Goal: Find specific page/section: Locate item on page

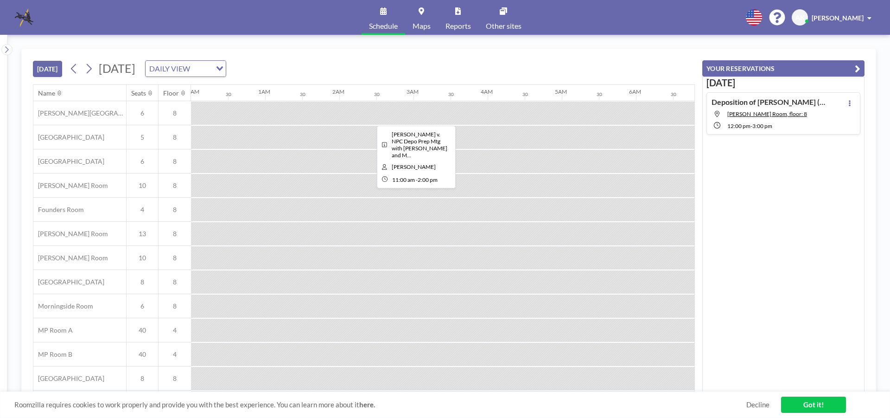
scroll to position [0, 705]
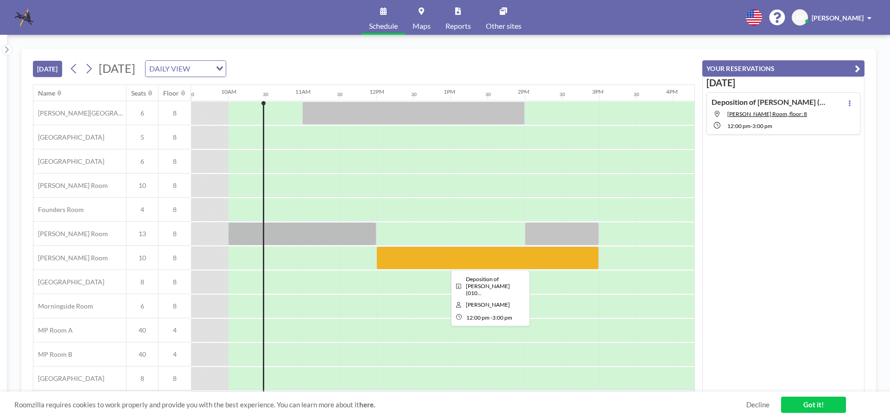
click at [423, 256] on div at bounding box center [487, 257] width 223 height 23
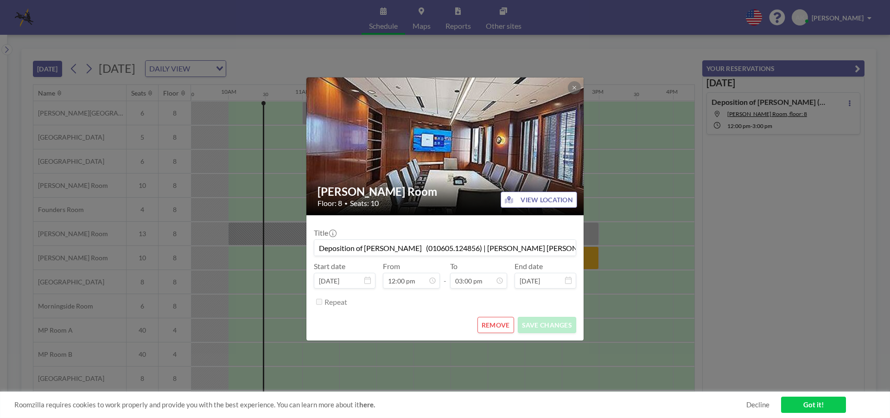
click at [541, 201] on button "VIEW LOCATION" at bounding box center [539, 199] width 76 height 16
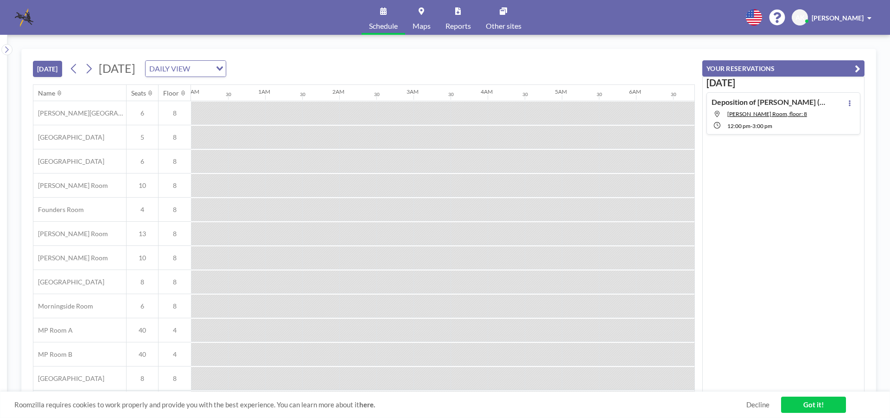
scroll to position [0, 742]
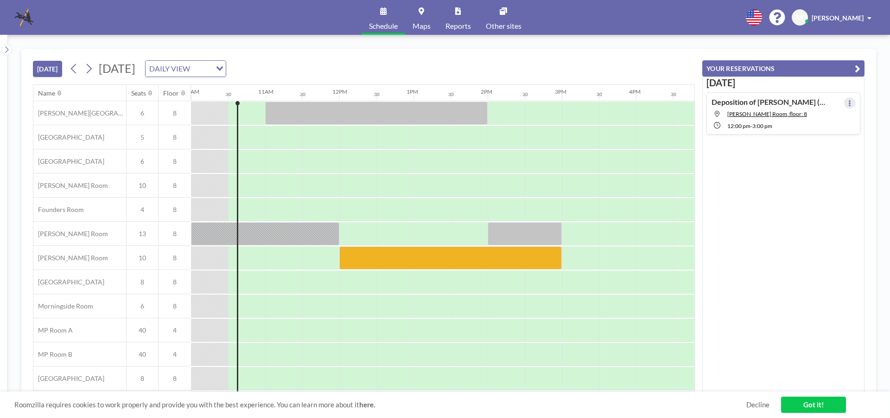
click at [848, 100] on icon at bounding box center [850, 103] width 4 height 6
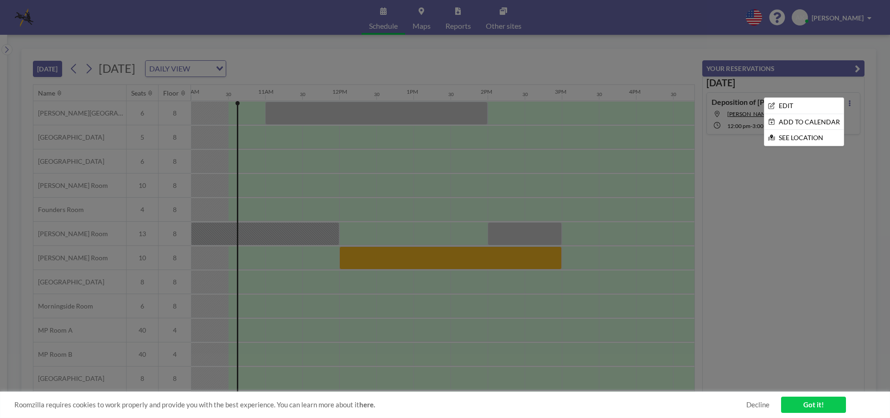
click at [796, 146] on div at bounding box center [445, 209] width 890 height 418
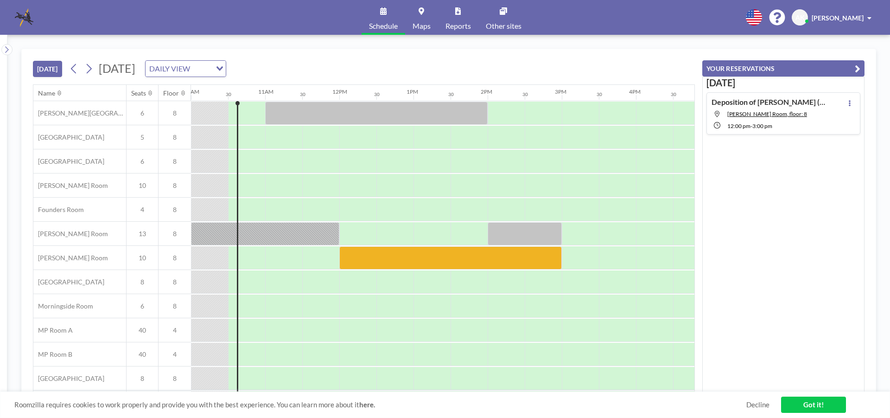
click at [792, 138] on div "Today Deposition of Bianca Medina Calderon (010605.124856) | Thea Nanton Persau…" at bounding box center [783, 234] width 162 height 316
click at [848, 104] on icon at bounding box center [850, 103] width 4 height 6
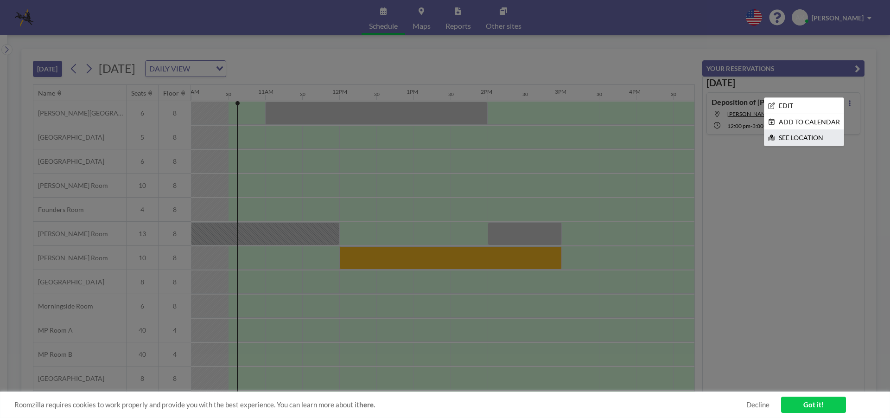
click at [778, 139] on li "SEE LOCATION" at bounding box center [803, 138] width 79 height 16
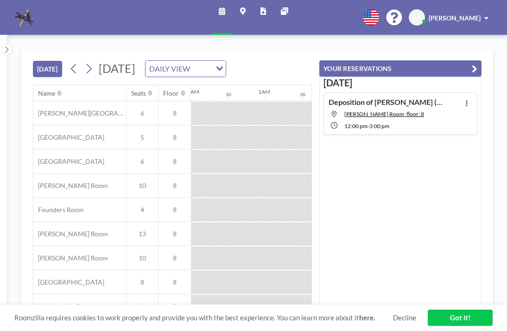
scroll to position [0, 742]
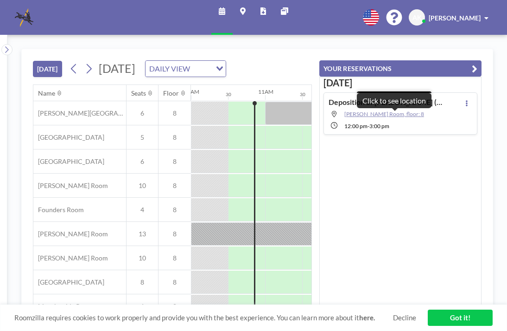
click at [370, 115] on span "[PERSON_NAME] Room, floor: 8" at bounding box center [384, 113] width 80 height 7
